Goal: Task Accomplishment & Management: Manage account settings

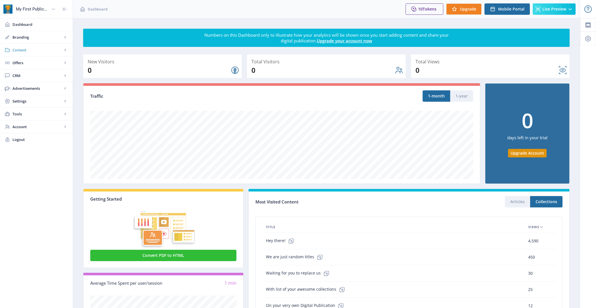
click at [20, 53] on link "Content" at bounding box center [36, 50] width 73 height 12
click at [35, 76] on span "Collections" at bounding box center [42, 76] width 49 height 6
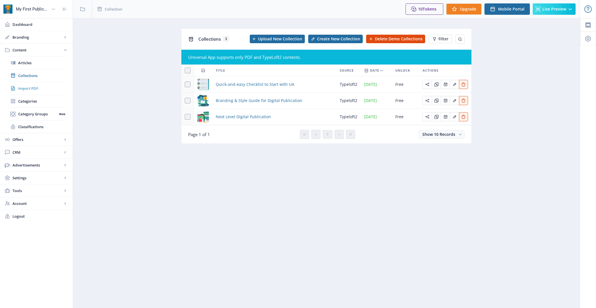
click at [43, 86] on span "Import PDF" at bounding box center [42, 88] width 49 height 6
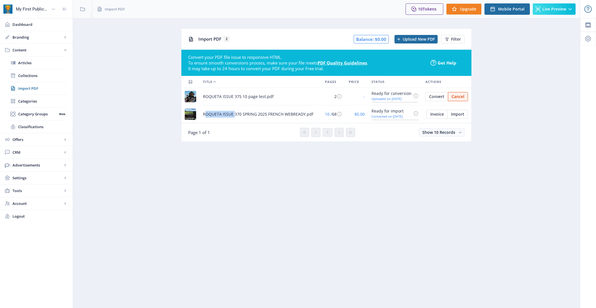
drag, startPoint x: 203, startPoint y: 113, endPoint x: 232, endPoint y: 112, distance: 29.6
click at [232, 112] on span "ROQUETA ISSUE 370 SPRING 2025 FRENCH WEBREADY.pdf" at bounding box center [258, 114] width 110 height 7
copy span "ROQUETA ISSUE"
click at [433, 93] on button "Convert" at bounding box center [436, 96] width 22 height 9
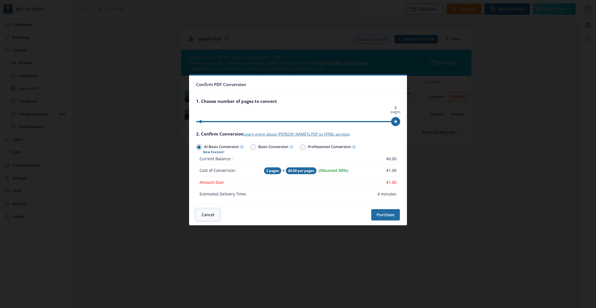
click at [211, 216] on button "Cancel" at bounding box center [208, 214] width 24 height 11
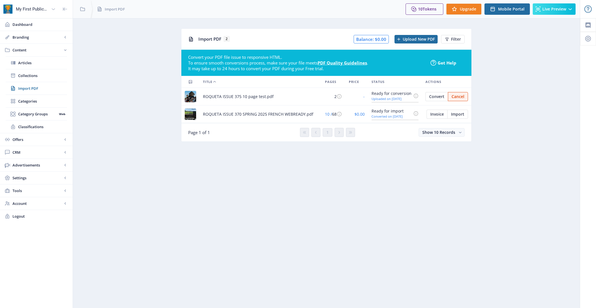
click at [255, 173] on nb-layout-column "Import PDF 2 Balance: $0.00 Upload New PDF Filter Convert your PDF file issue t…" at bounding box center [326, 162] width 507 height 289
click at [431, 116] on button "Invoice" at bounding box center [436, 113] width 21 height 9
click at [248, 141] on app-content-pdf-import "Import PDF 2 Balance: $0.00 Upload New PDF Filter Convert your PDF file issue t…" at bounding box center [326, 89] width 487 height 122
click at [35, 201] on span "Account" at bounding box center [37, 203] width 50 height 6
click at [40, 136] on span "Profile" at bounding box center [42, 139] width 49 height 6
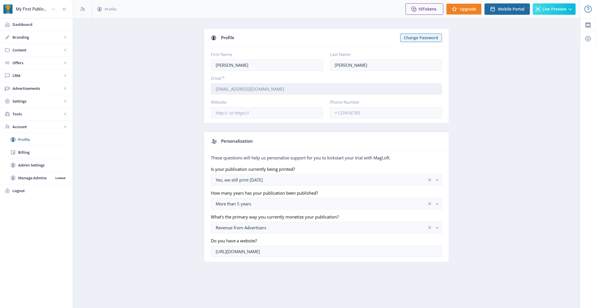
drag, startPoint x: 276, startPoint y: 88, endPoint x: 214, endPoint y: 87, distance: 62.7
click at [214, 87] on input "roquetajohn@gmail.com" at bounding box center [326, 88] width 231 height 11
click at [297, 83] on input "roquetajohn@gmail.com" at bounding box center [326, 88] width 231 height 11
